Goal: Download file/media

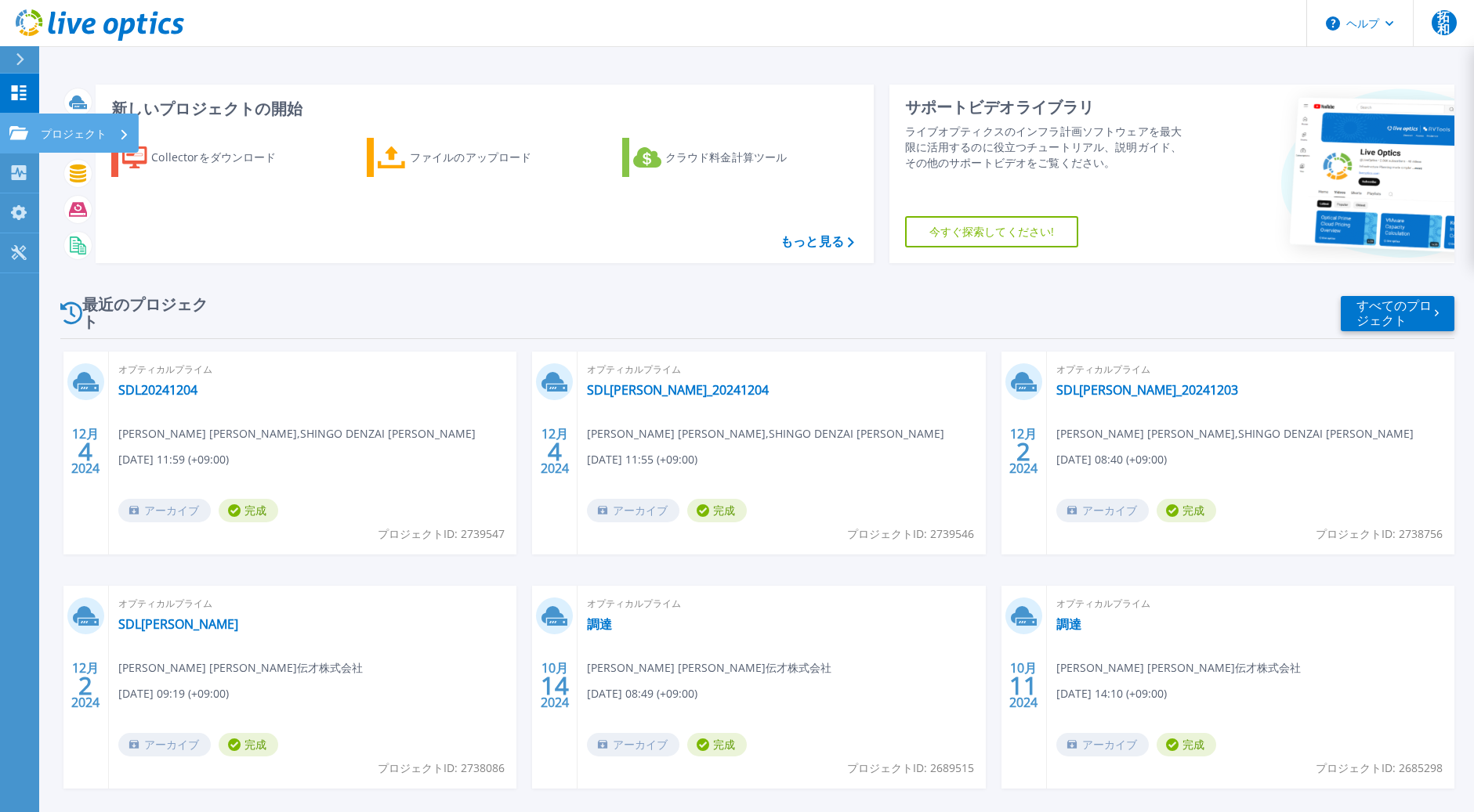
click at [69, 130] on p "プロジェクト" at bounding box center [73, 134] width 66 height 40
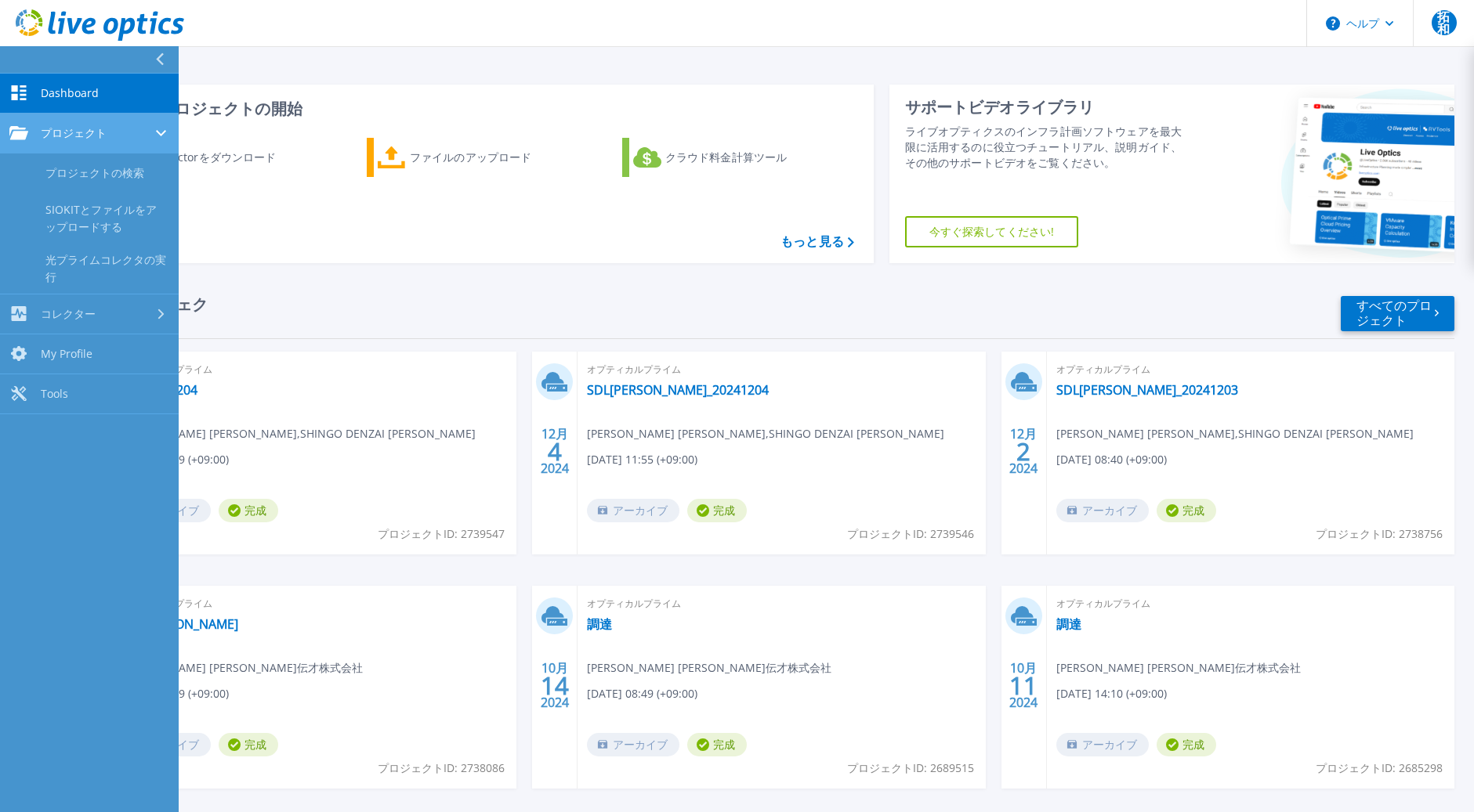
click at [113, 131] on div "プロジェクト" at bounding box center [90, 134] width 160 height 14
click at [125, 309] on div "コレクター" at bounding box center [90, 314] width 160 height 15
click at [306, 263] on div "新しいプロジェクトの開始 Collectorをダウンロード ファイルのアップロード クラウド料金計算ツール もっと見る" at bounding box center [484, 173] width 778 height 178
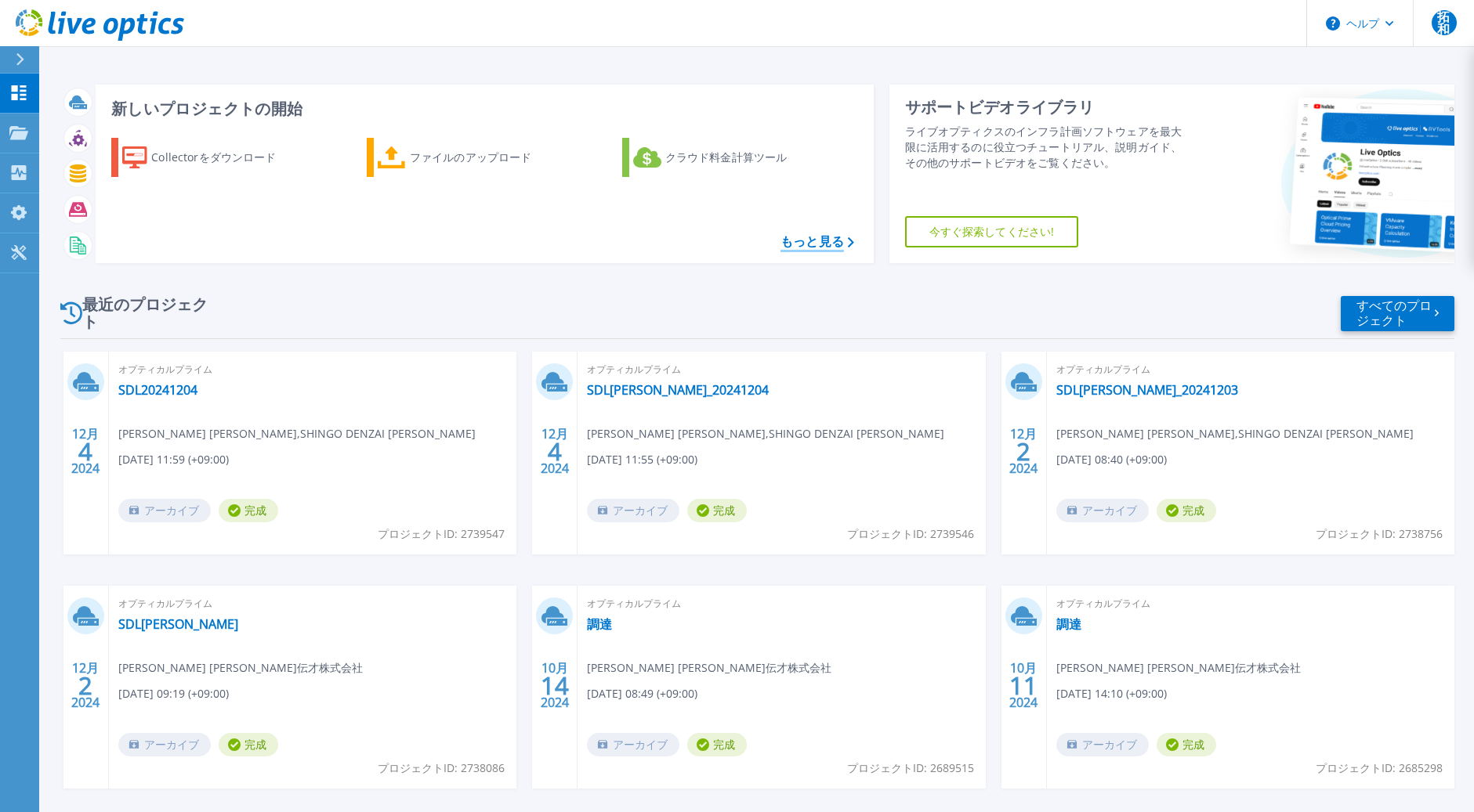
click at [817, 249] on font "もっと見る" at bounding box center [812, 242] width 63 height 18
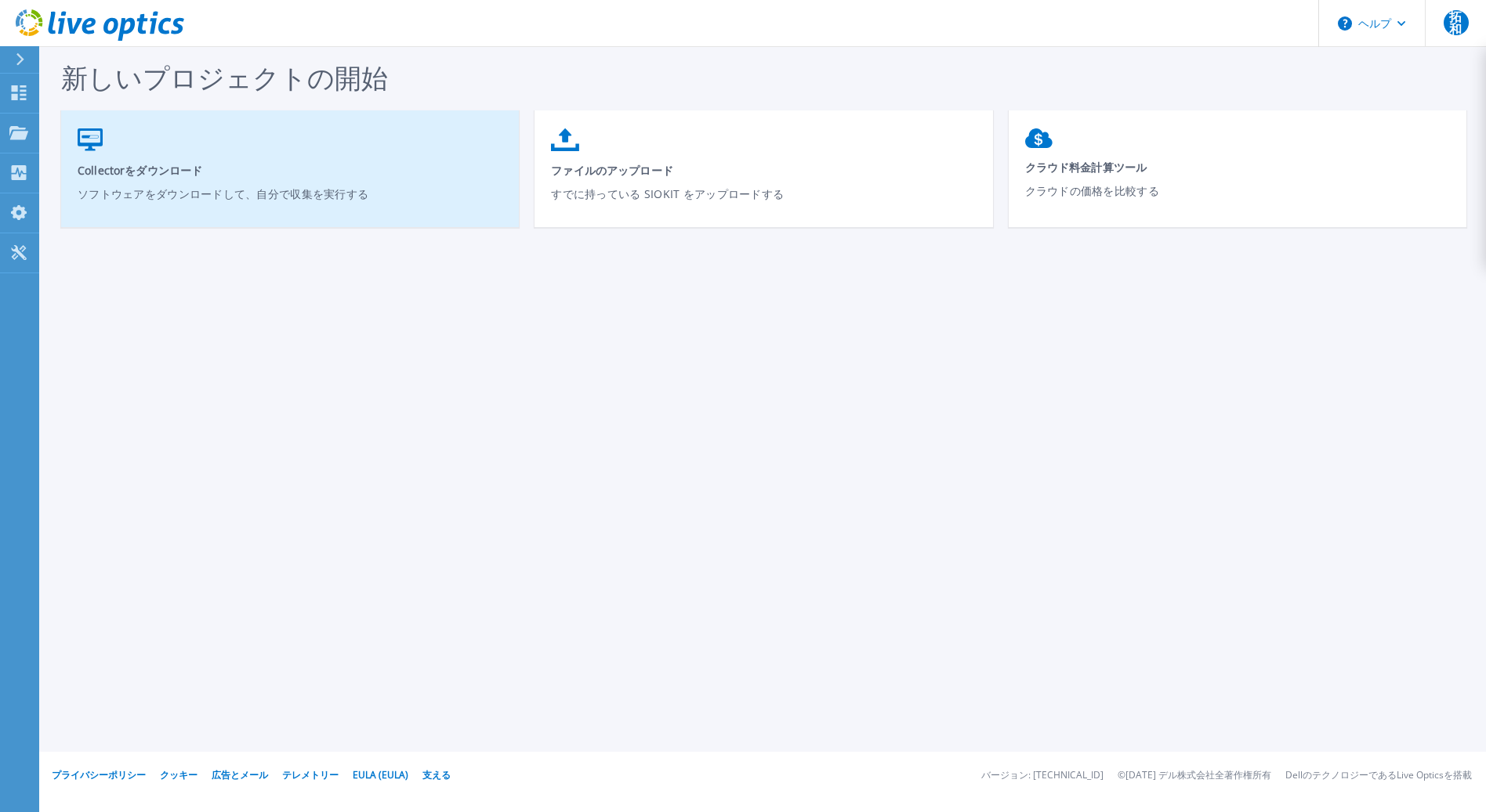
click at [216, 199] on p "ソフトウェアをダウンロードして、自分で収集を実行する" at bounding box center [290, 203] width 426 height 36
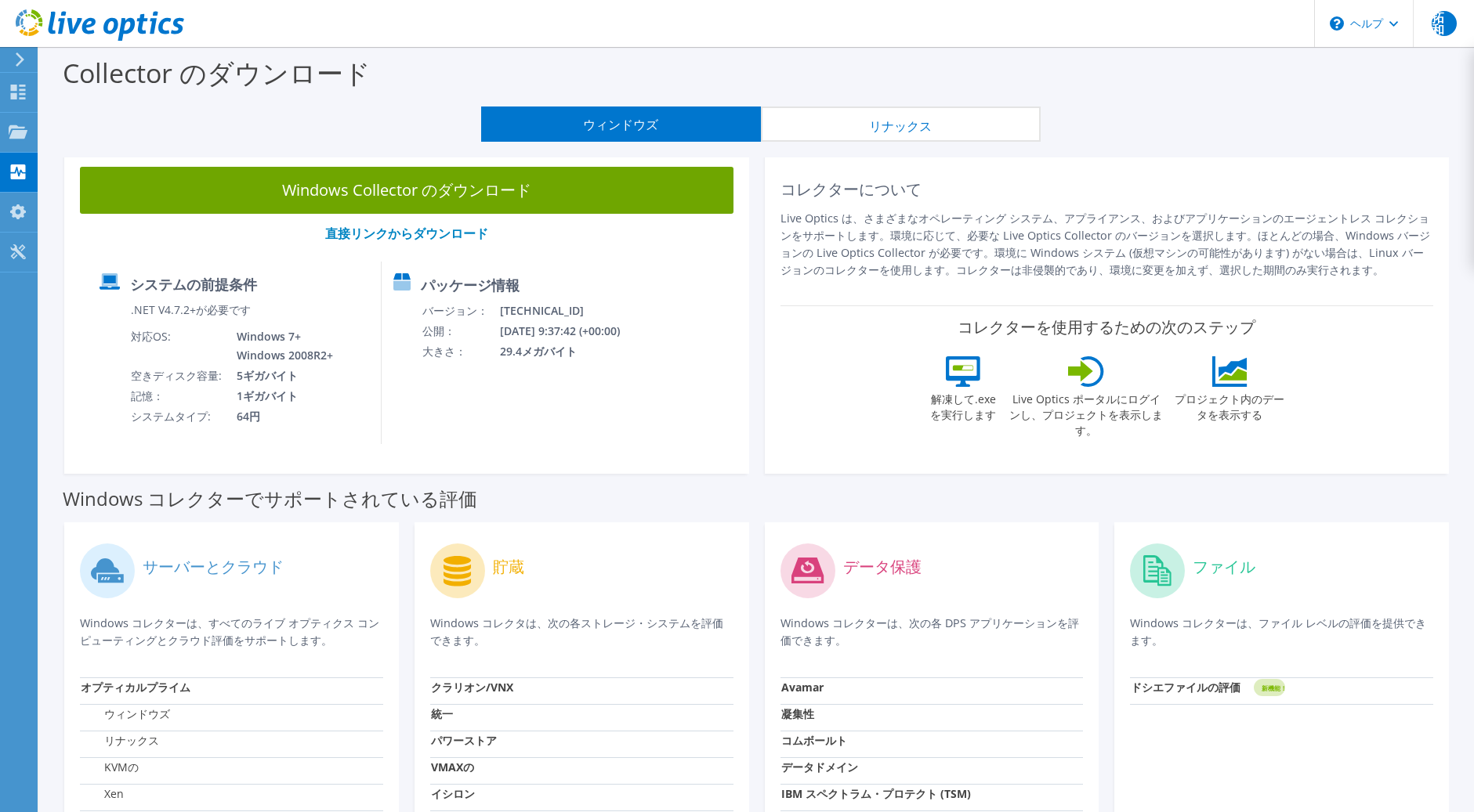
click at [41, 16] on icon at bounding box center [100, 25] width 169 height 33
